Goal: Download file/media

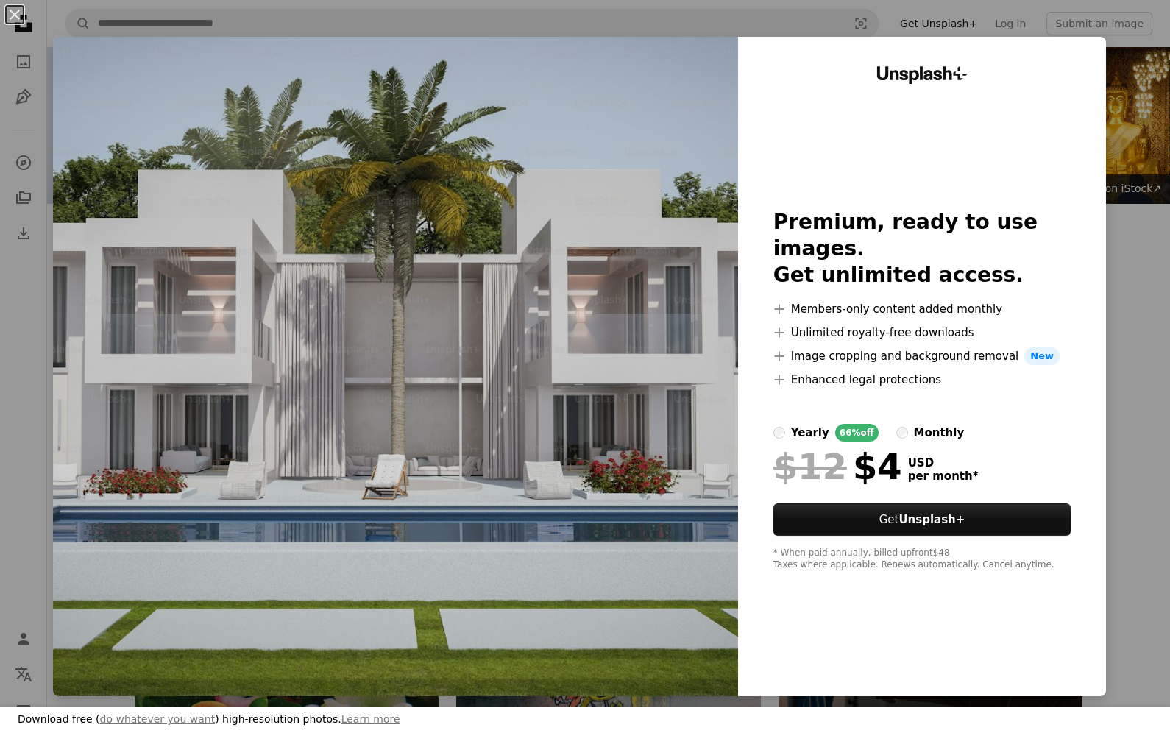
scroll to position [18859, 0]
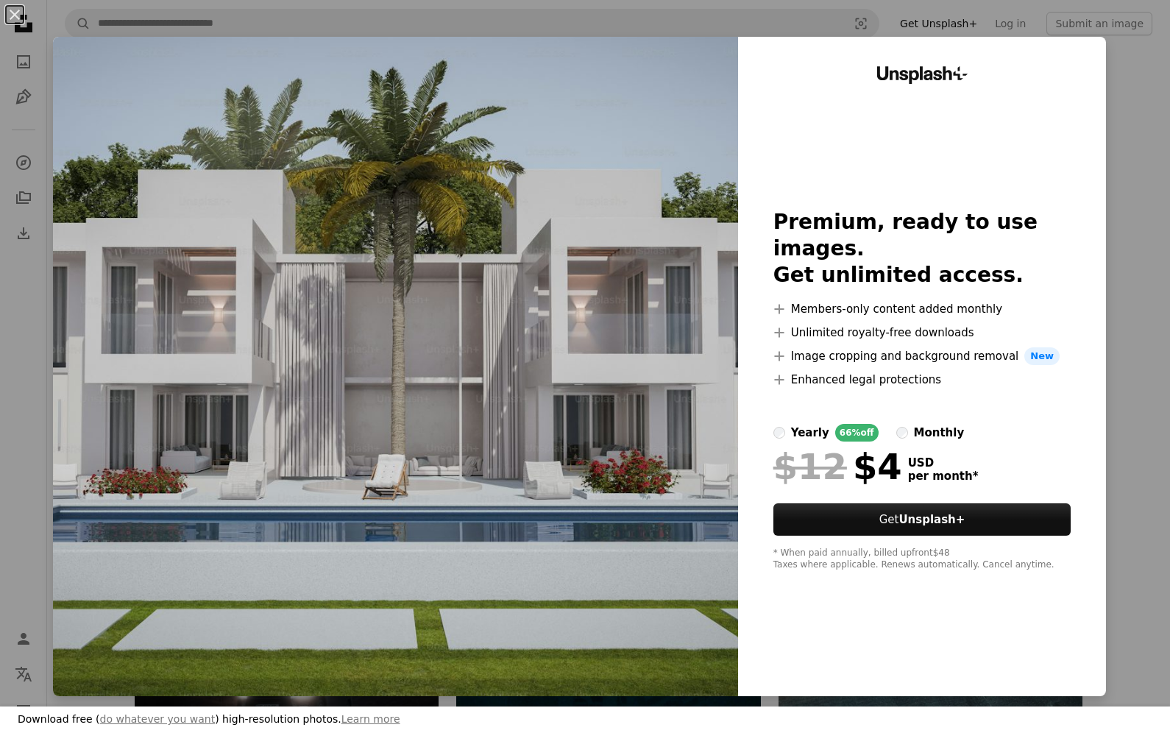
click at [1162, 92] on div "An X shape Download free ( do whatever you want ) high-resolution photos. Learn…" at bounding box center [585, 366] width 1170 height 733
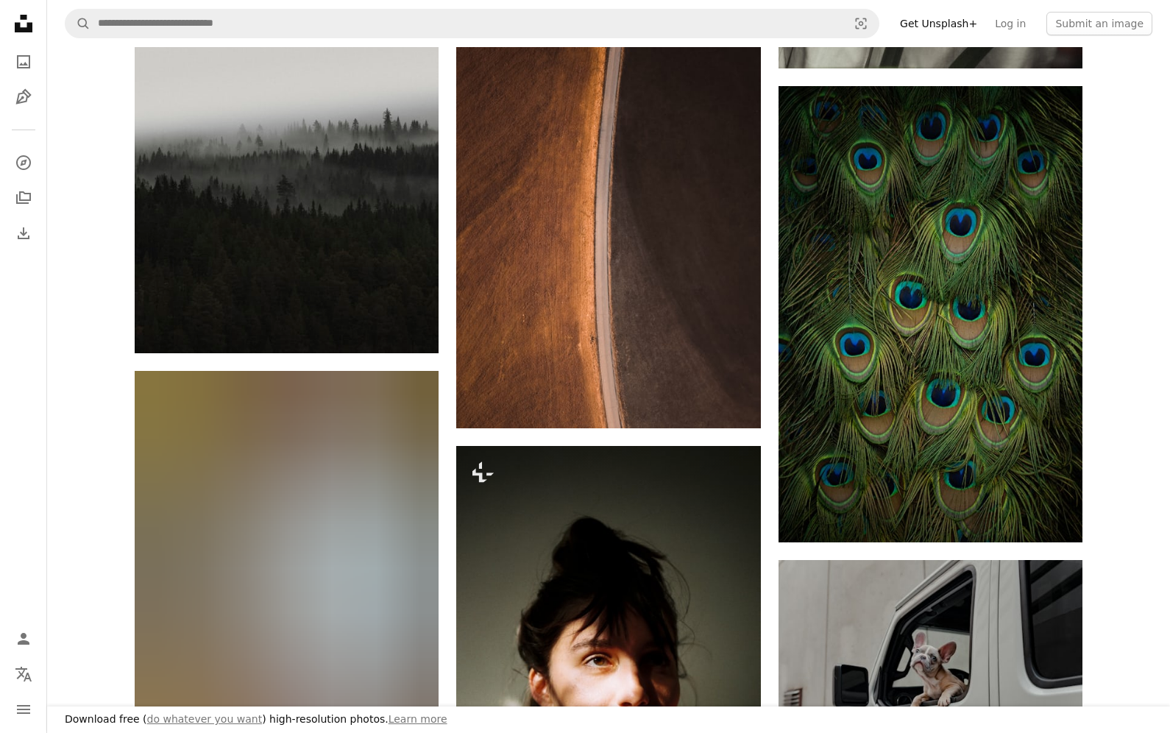
scroll to position [23114, 0]
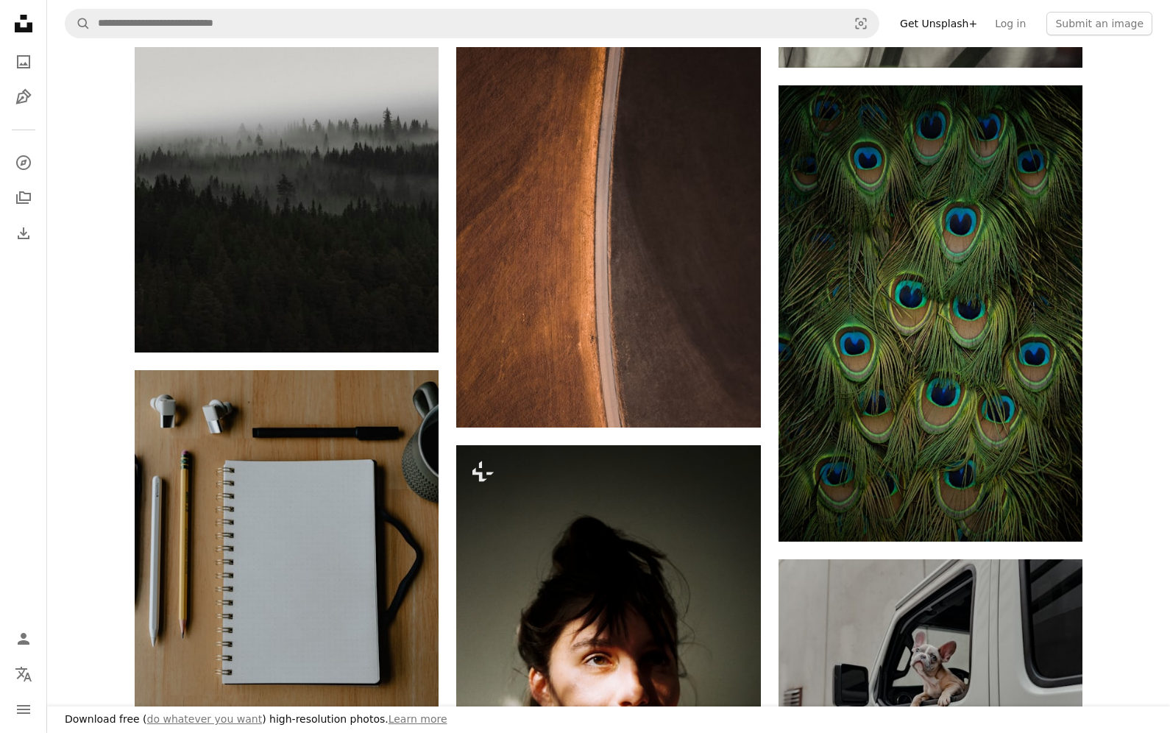
click at [9, 142] on div "Unsplash logo Unsplash Home A photo Pen Tool A compass A stack of folders Downl…" at bounding box center [23, 128] width 29 height 239
click at [26, 160] on icon "Explore" at bounding box center [22, 162] width 15 height 15
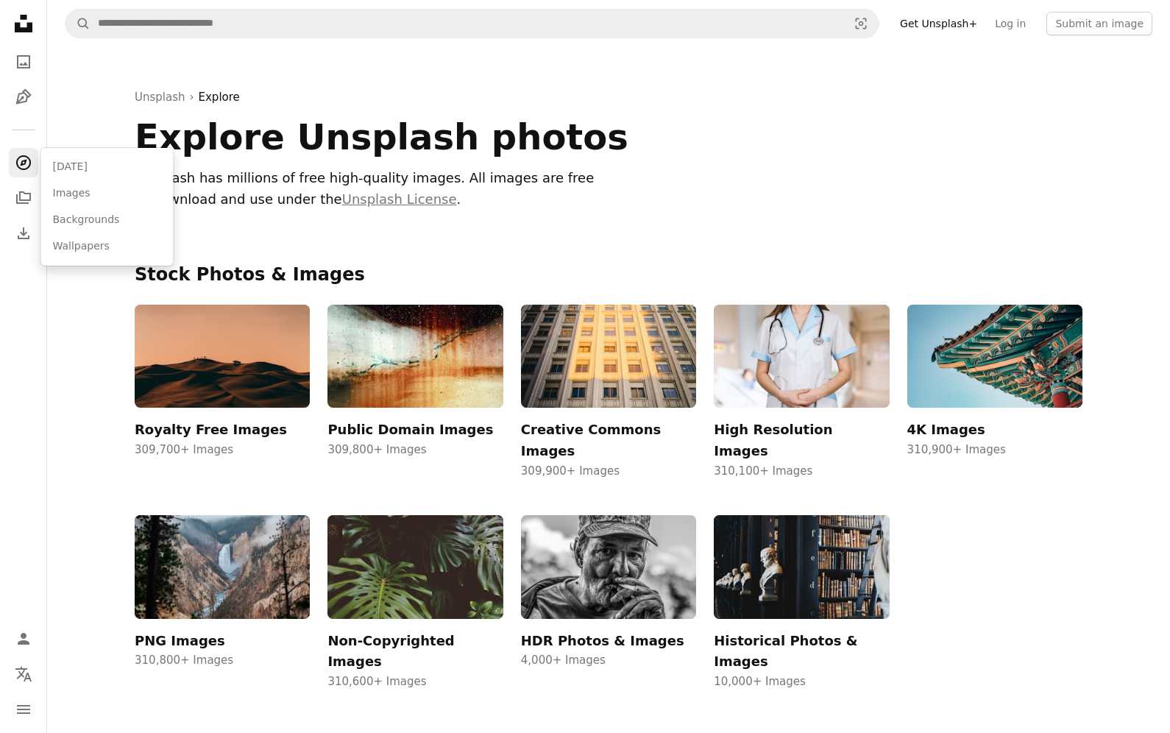
click at [634, 400] on img at bounding box center [608, 357] width 175 height 104
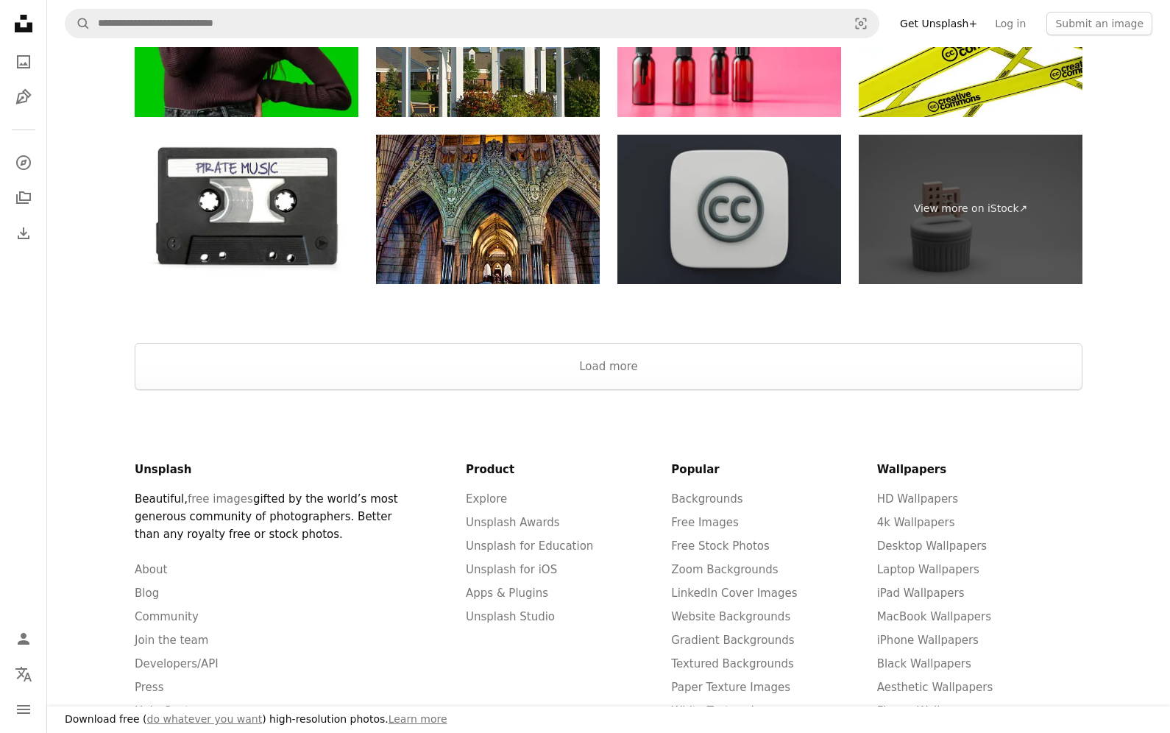
scroll to position [3865, 0]
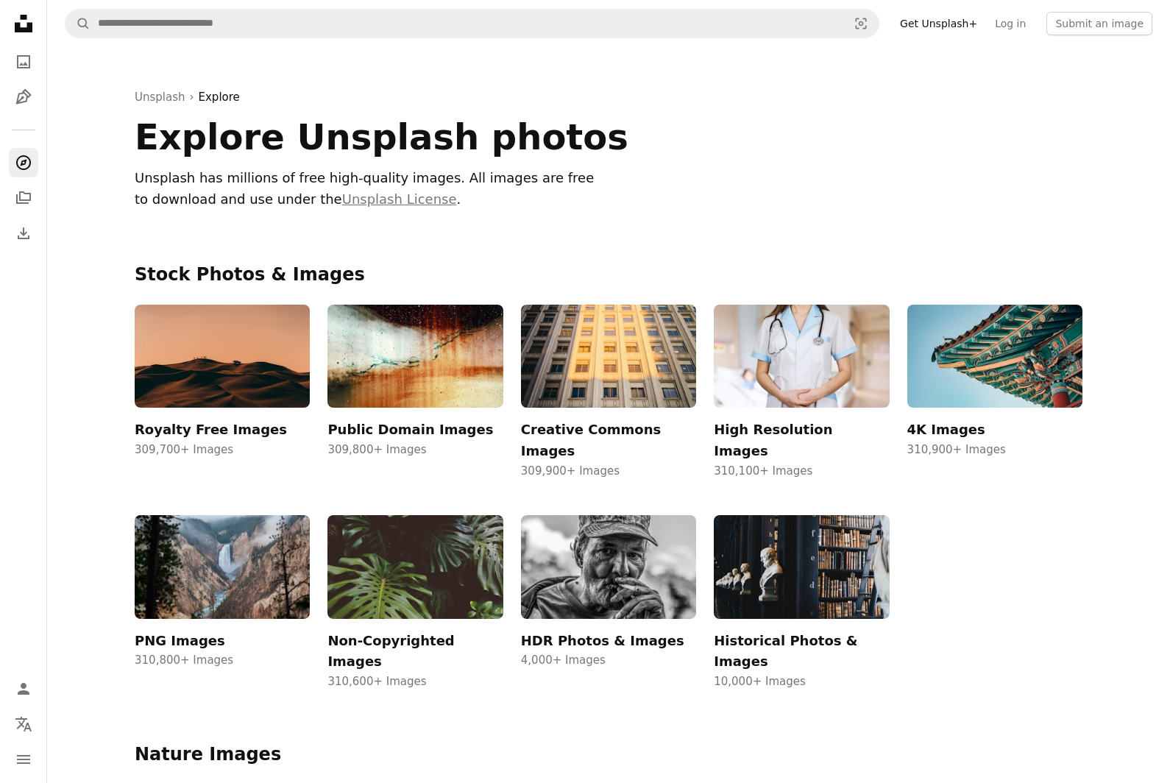
click at [774, 539] on img at bounding box center [801, 567] width 175 height 104
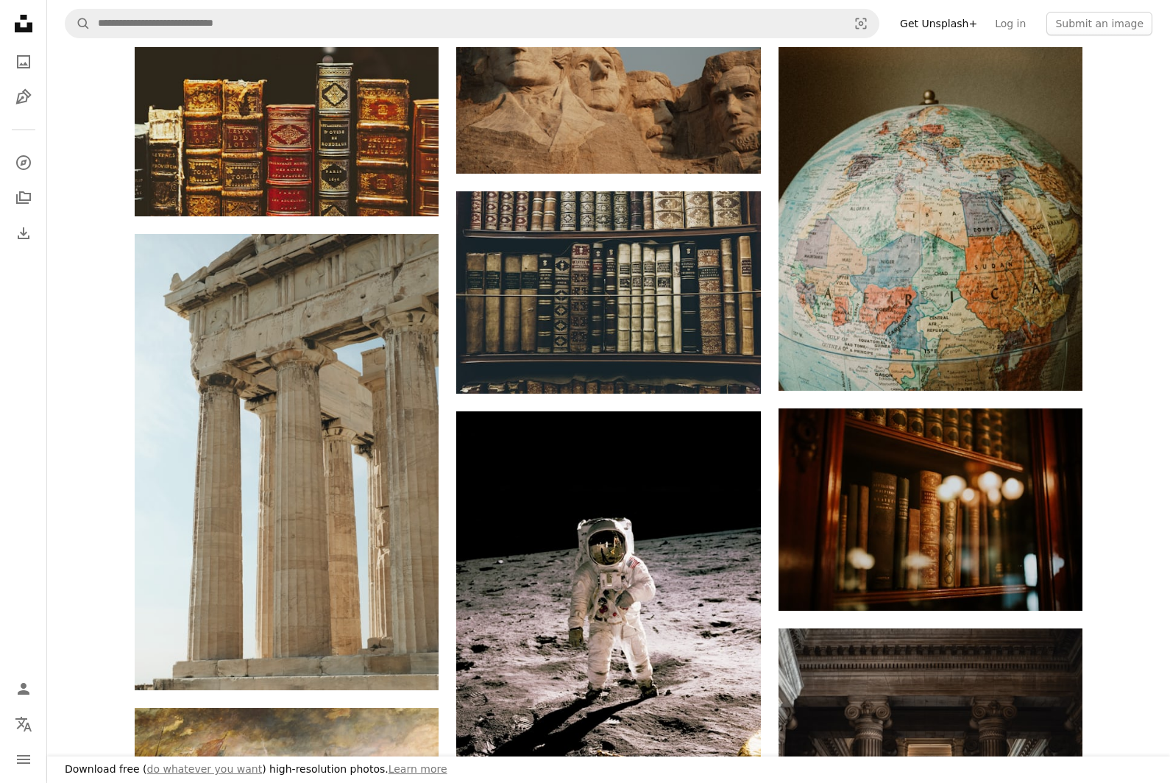
scroll to position [1359, 0]
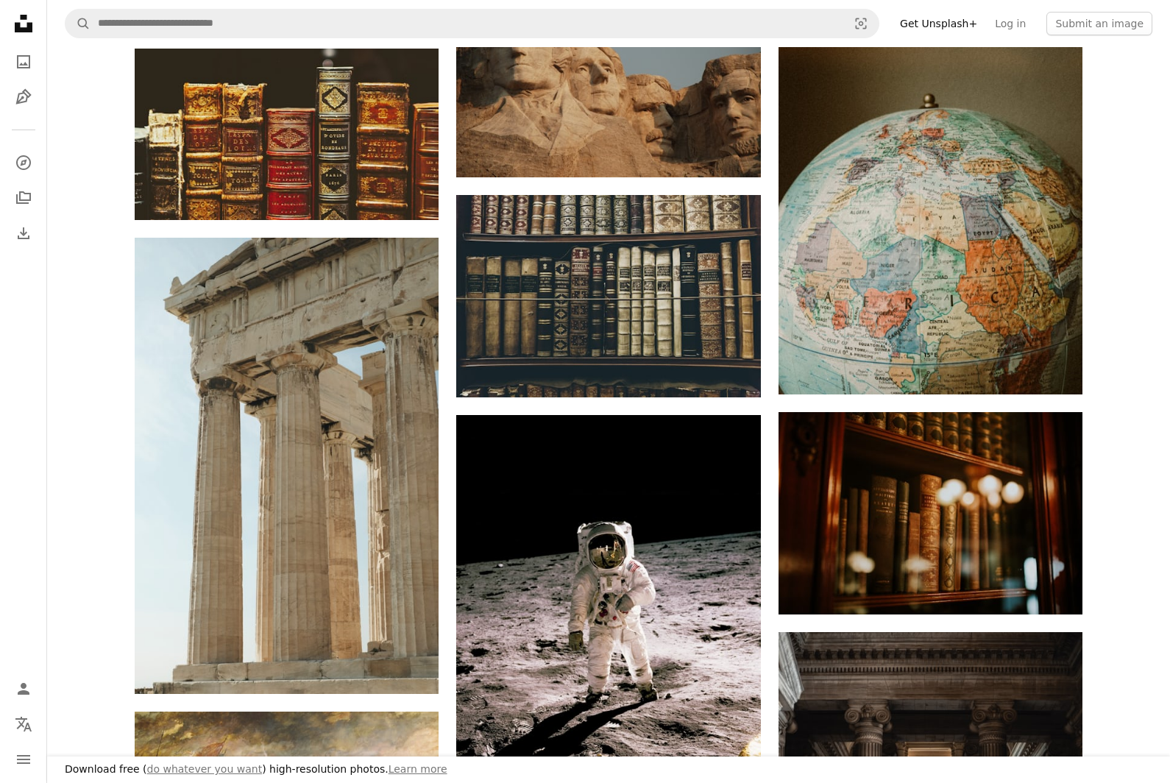
click at [1050, 367] on icon "Arrow pointing down" at bounding box center [1053, 367] width 12 height 18
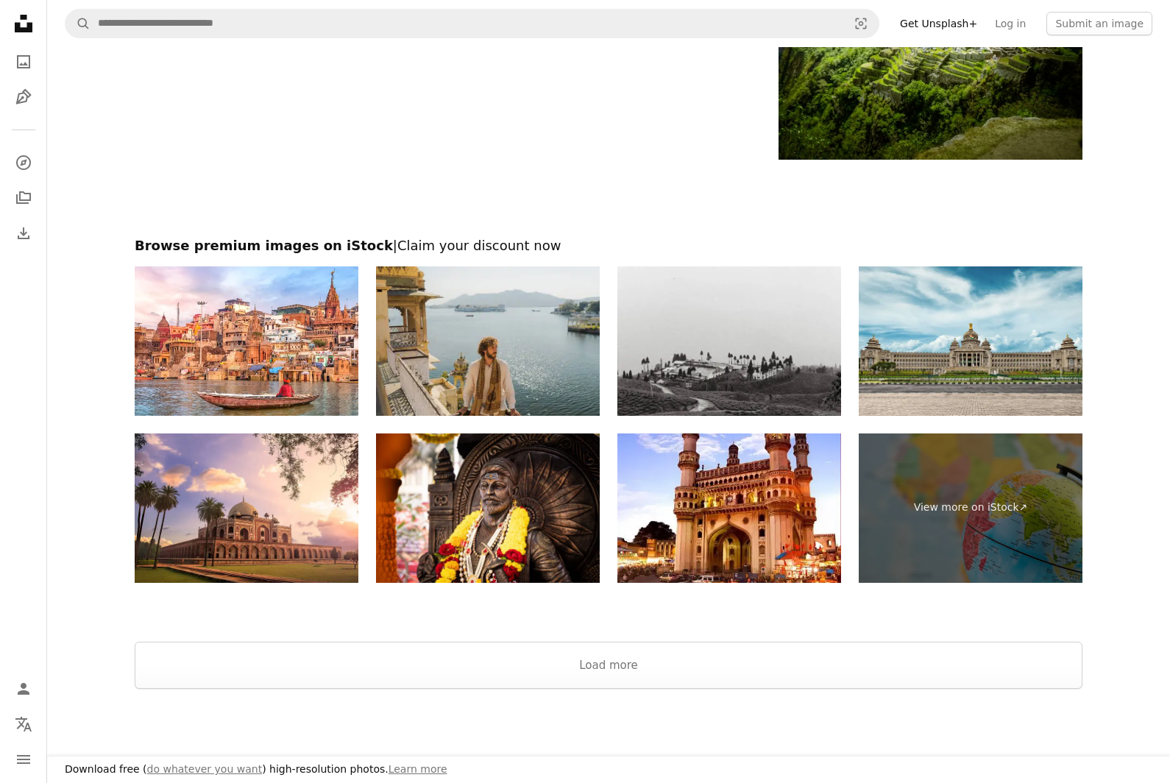
scroll to position [2638, 0]
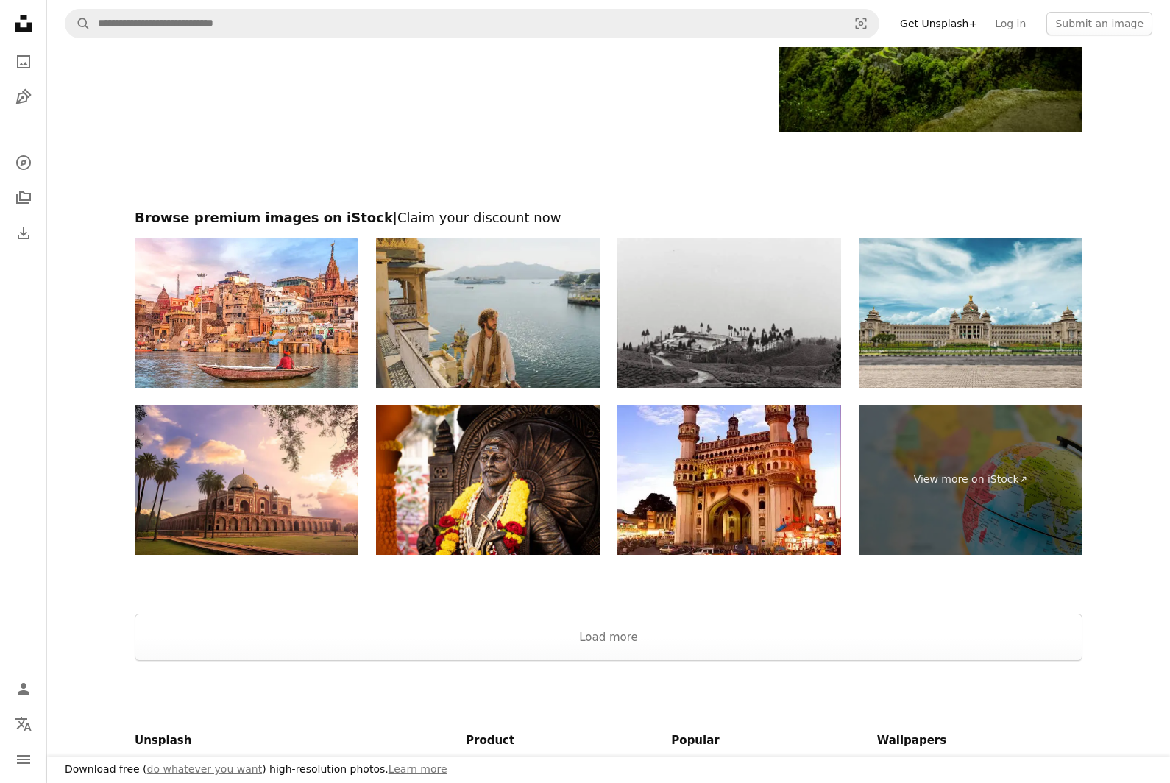
click at [751, 619] on button "Load more" at bounding box center [609, 637] width 948 height 47
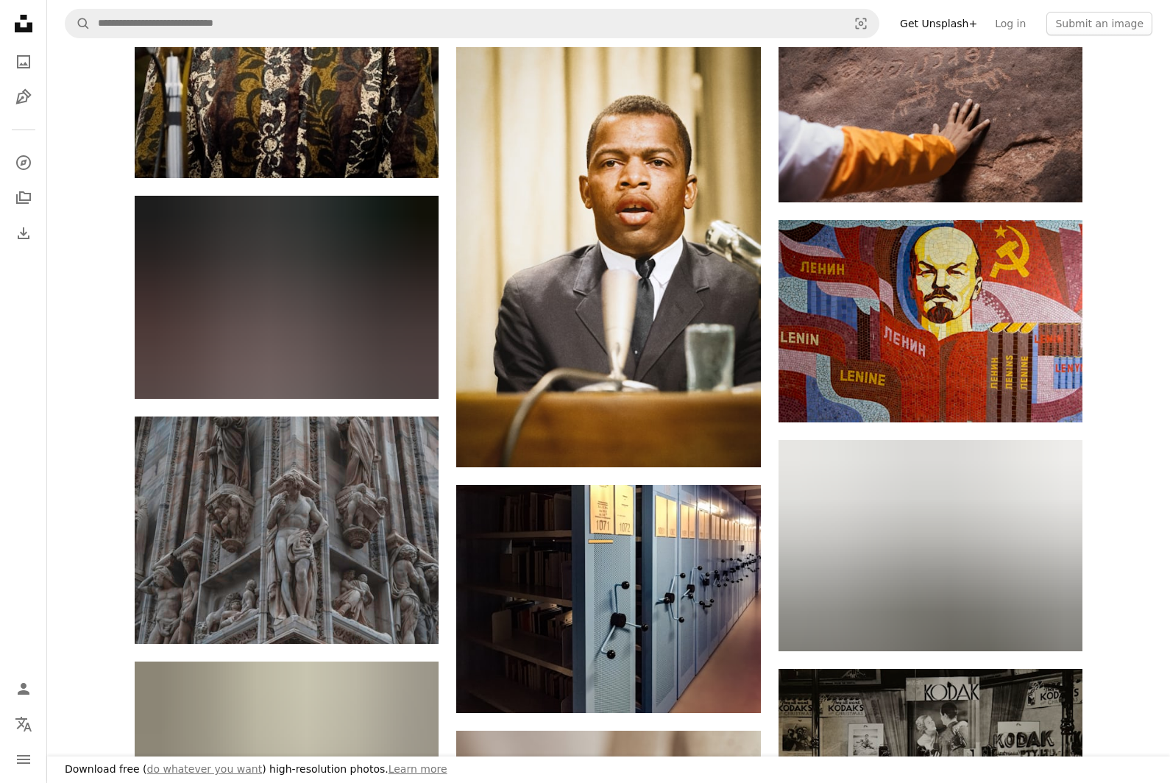
scroll to position [11325, 0]
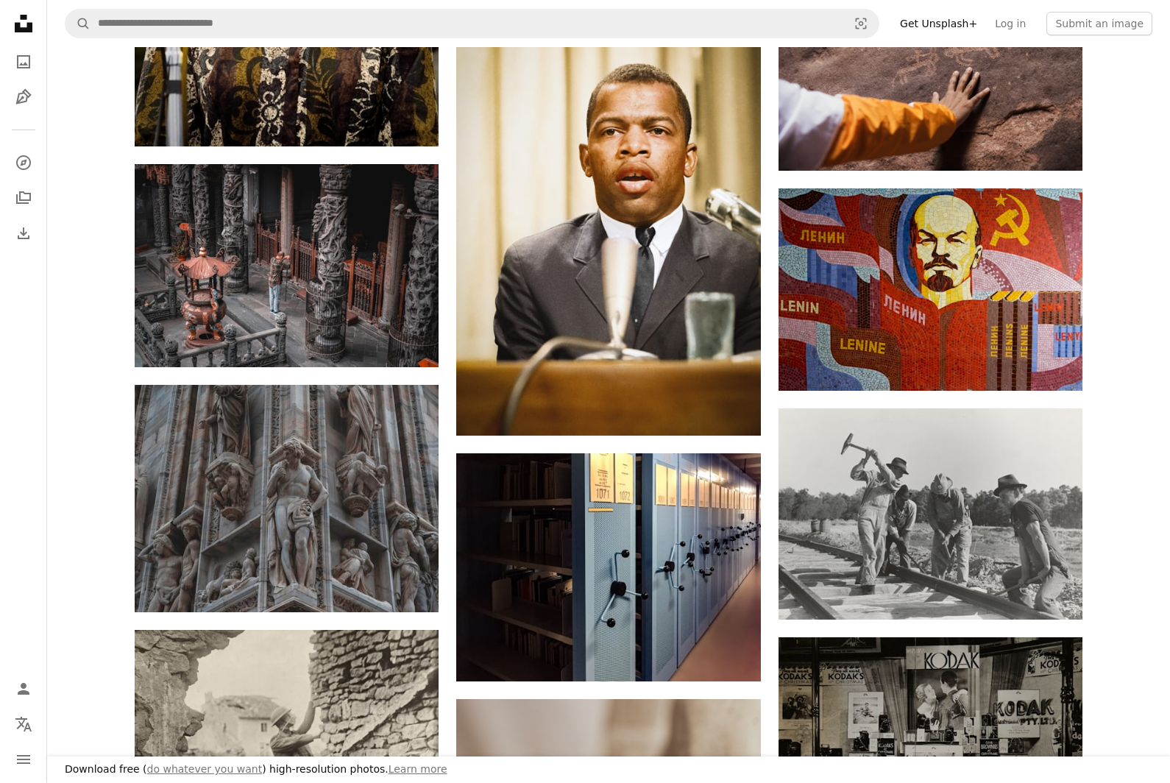
click at [1052, 360] on icon "Download" at bounding box center [1054, 363] width 10 height 10
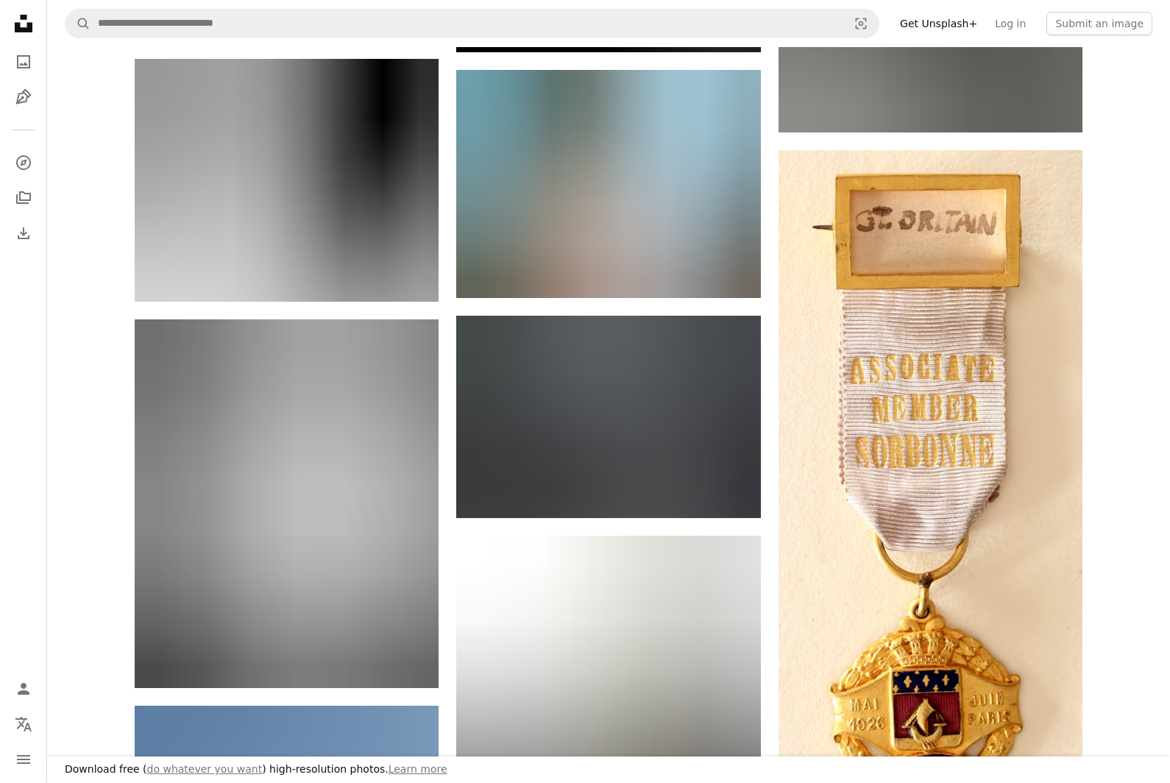
scroll to position [30446, 0]
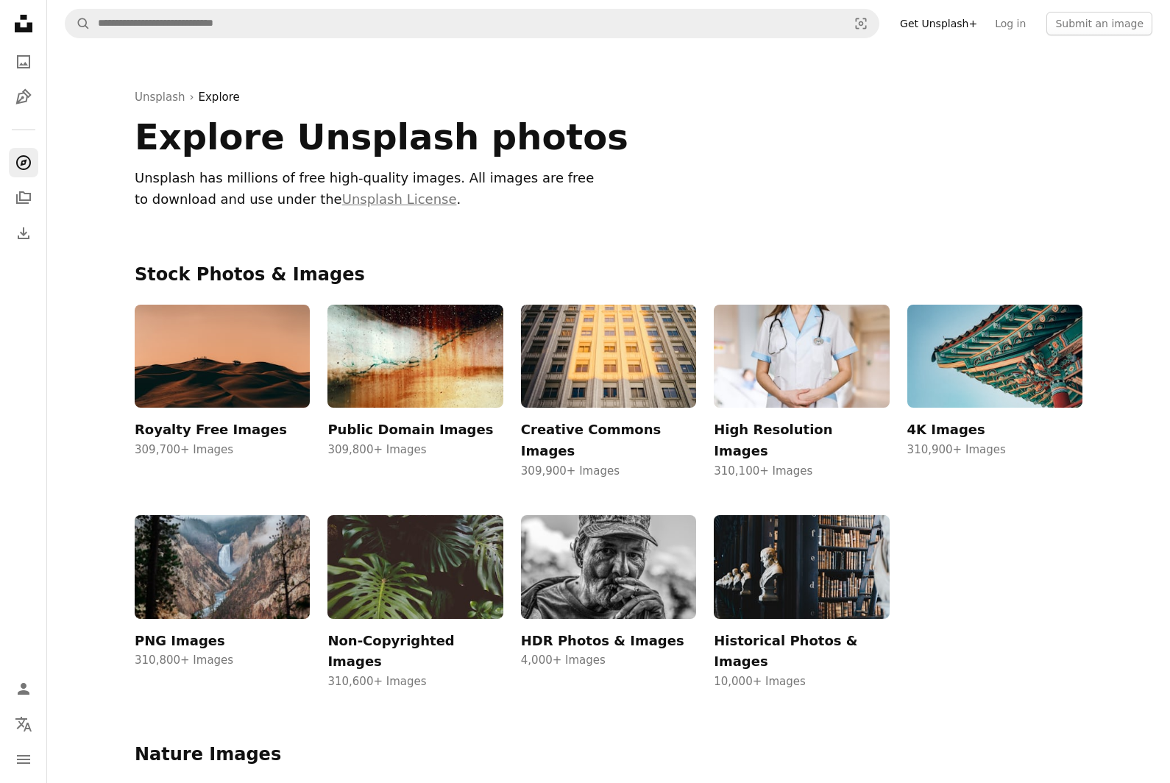
click at [629, 548] on img at bounding box center [608, 567] width 175 height 104
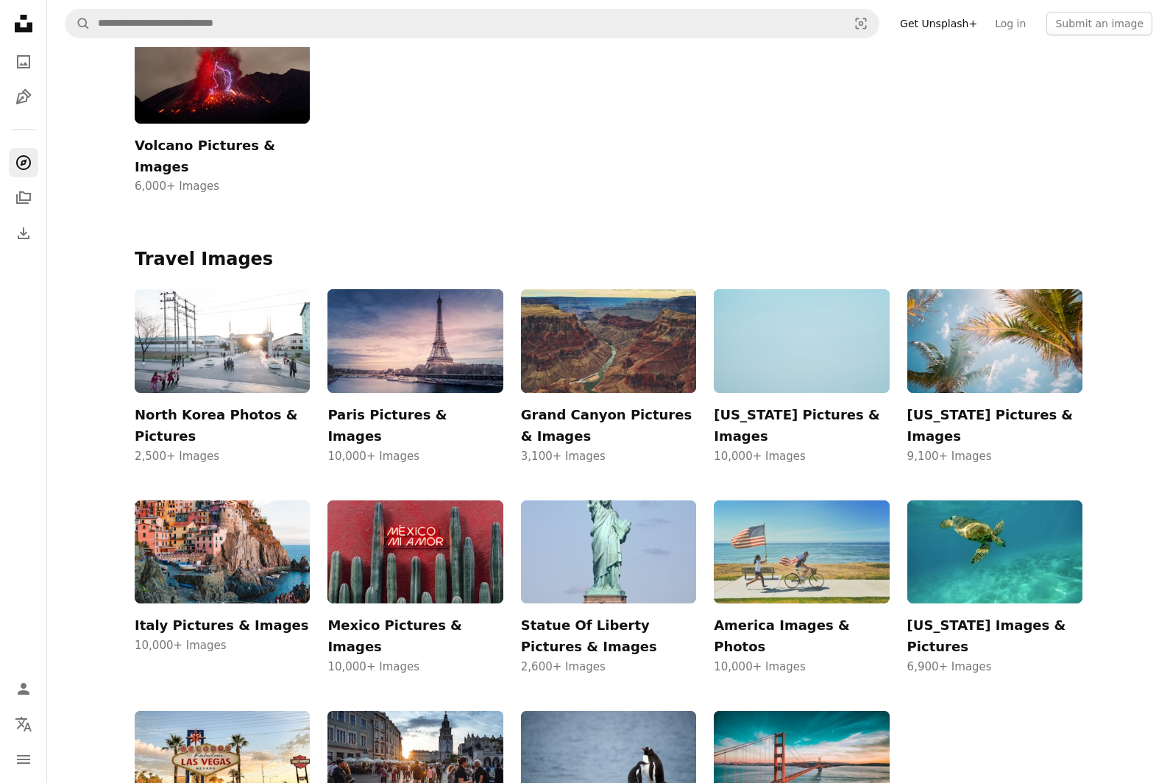
scroll to position [54, 0]
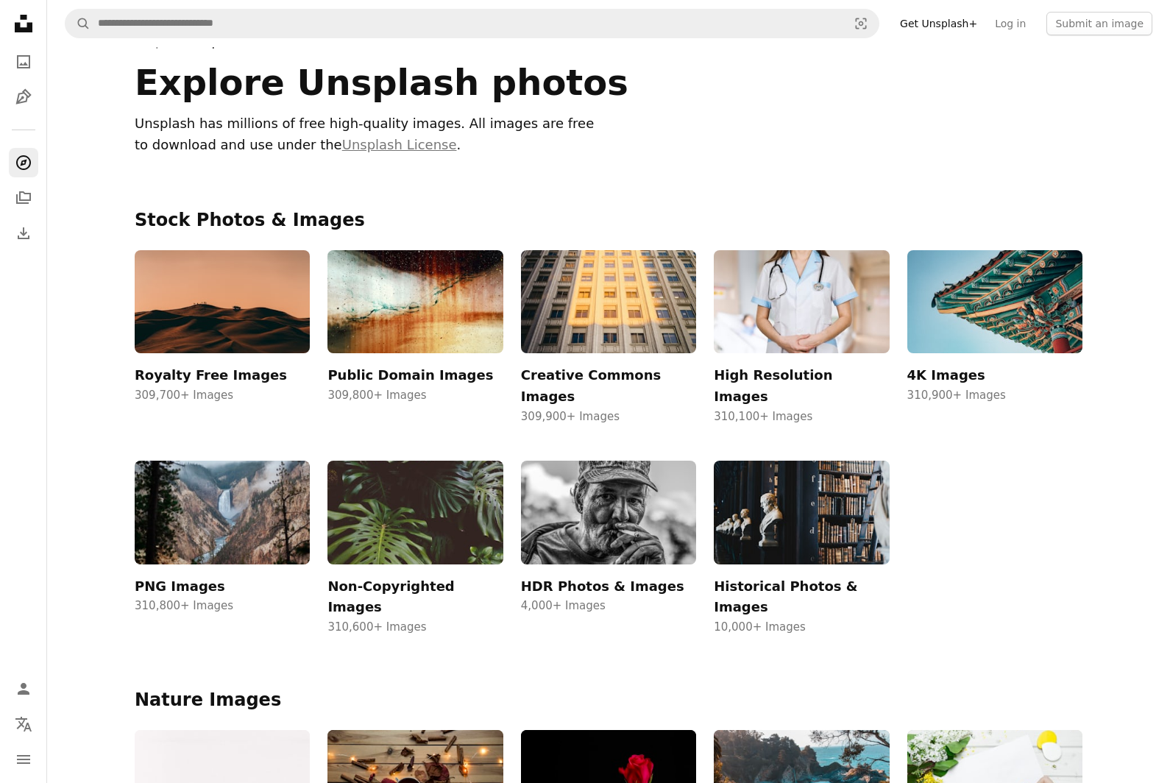
click at [451, 505] on img at bounding box center [415, 513] width 175 height 104
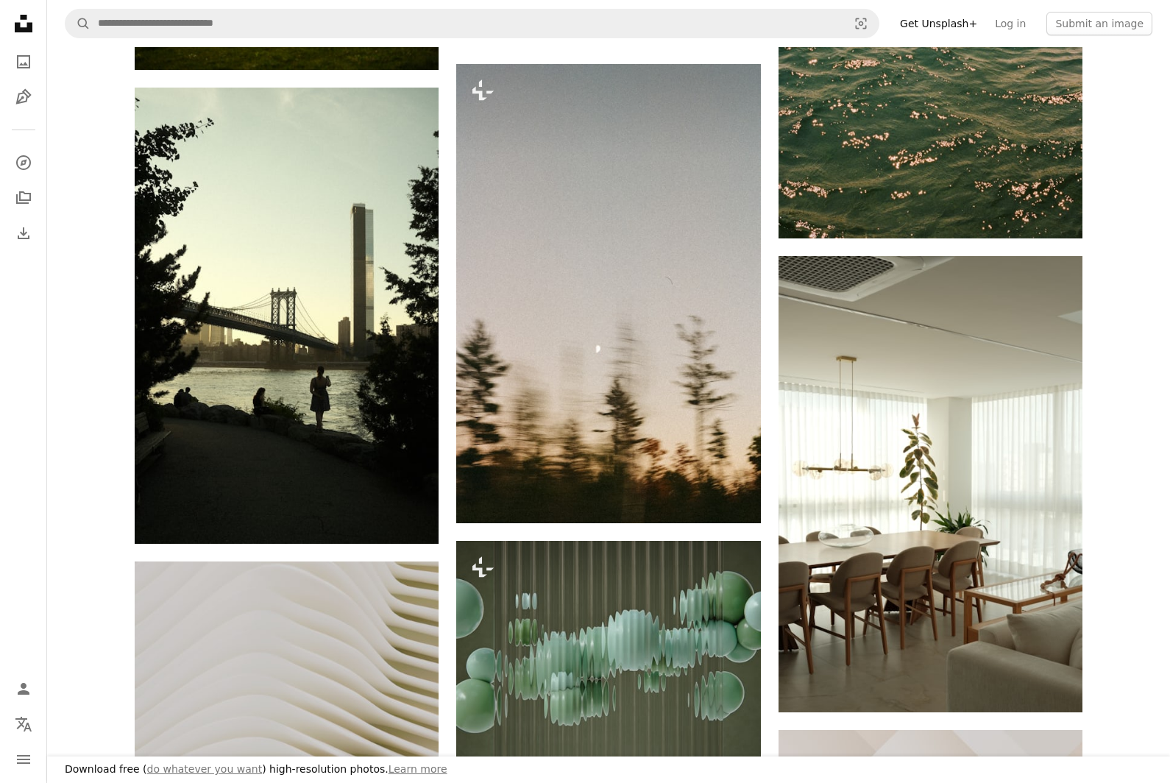
scroll to position [1258, 0]
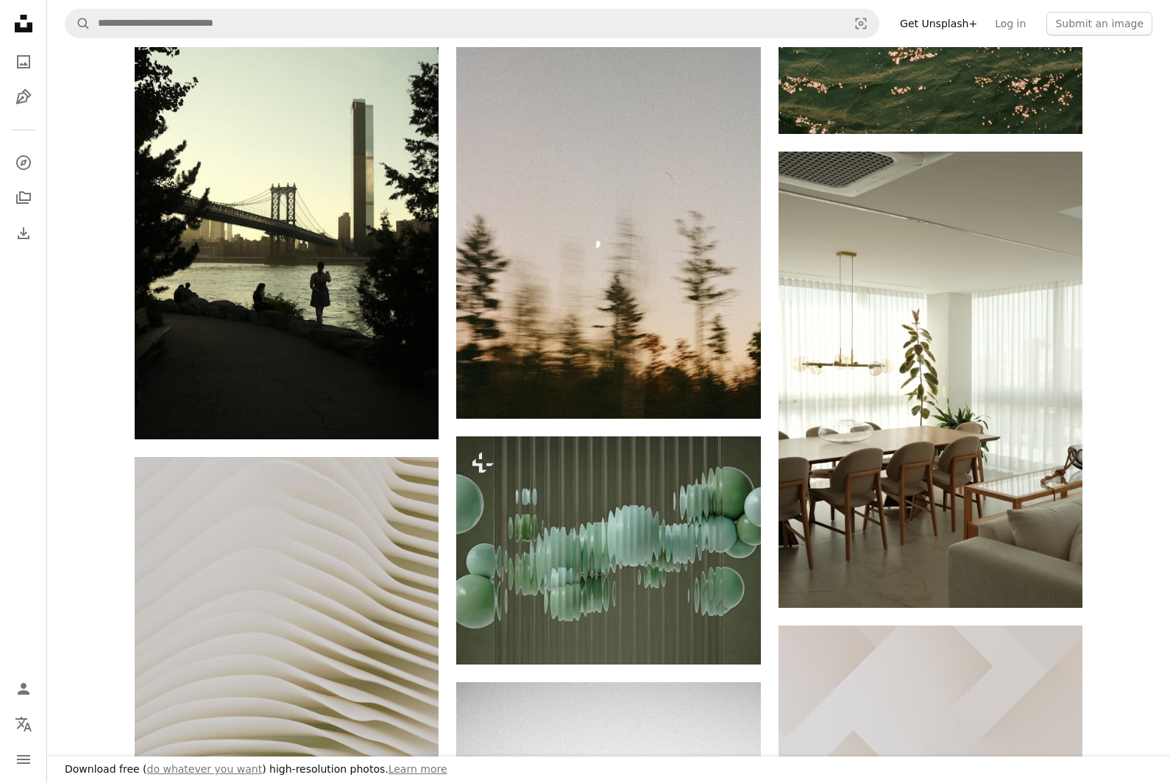
click at [1063, 564] on img at bounding box center [931, 380] width 304 height 456
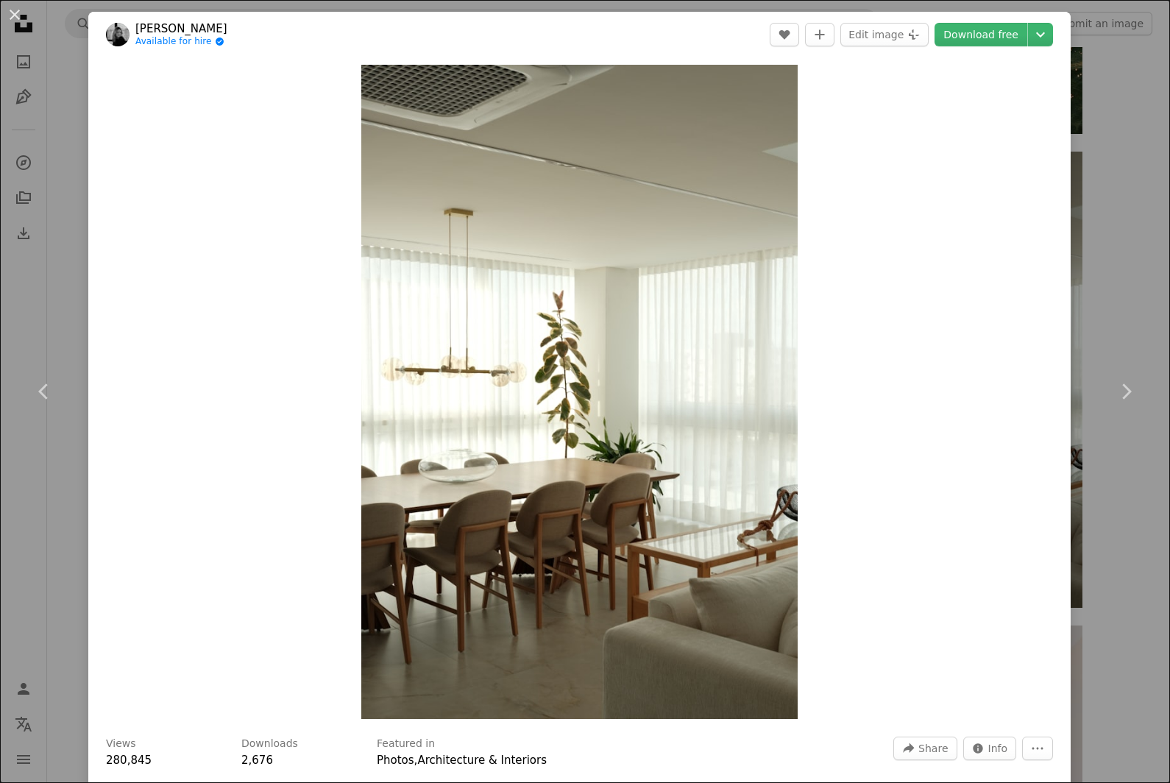
click at [1019, 31] on link "Download free" at bounding box center [981, 35] width 93 height 24
